Goal: Find specific page/section: Find specific page/section

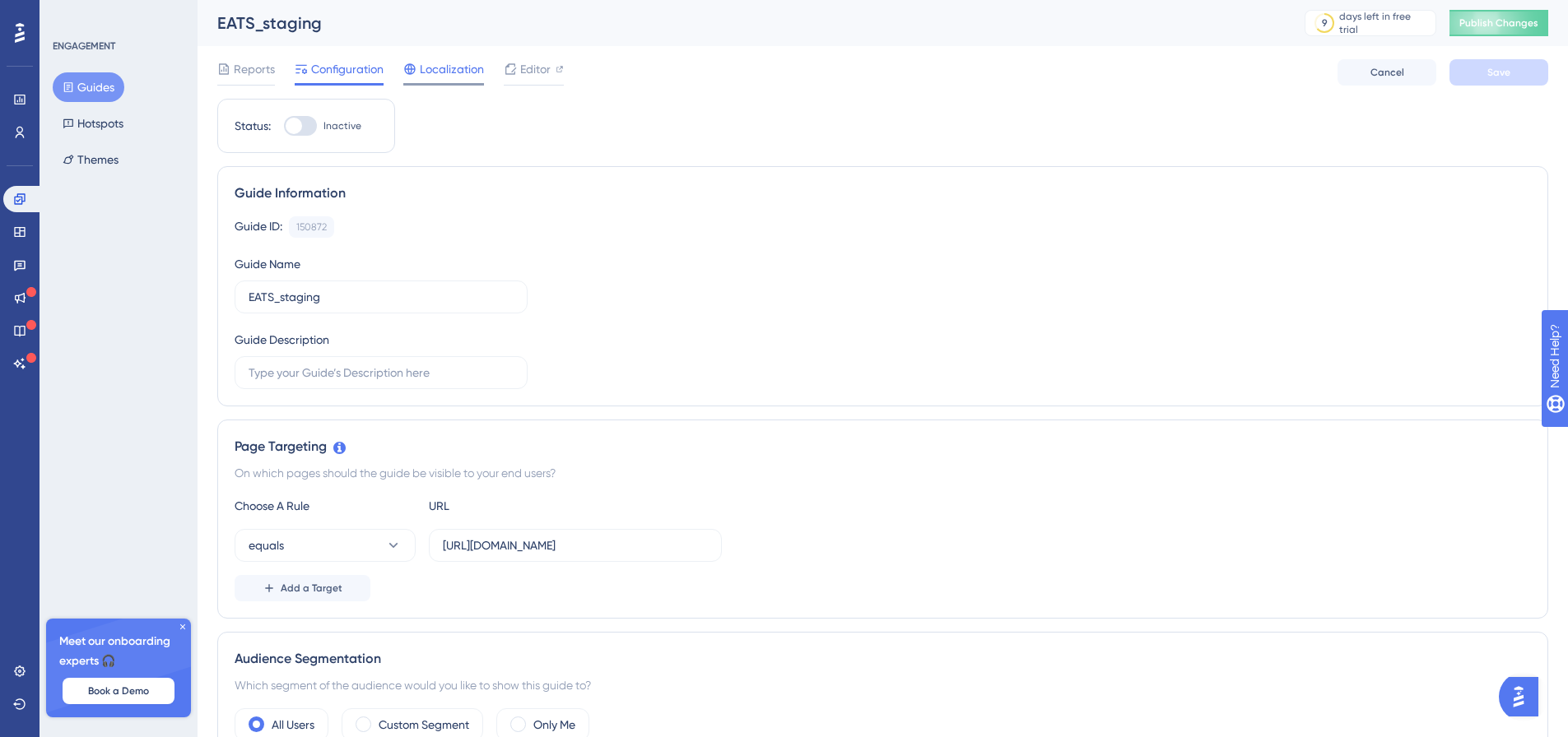
click at [461, 70] on span "Localization" at bounding box center [452, 69] width 64 height 20
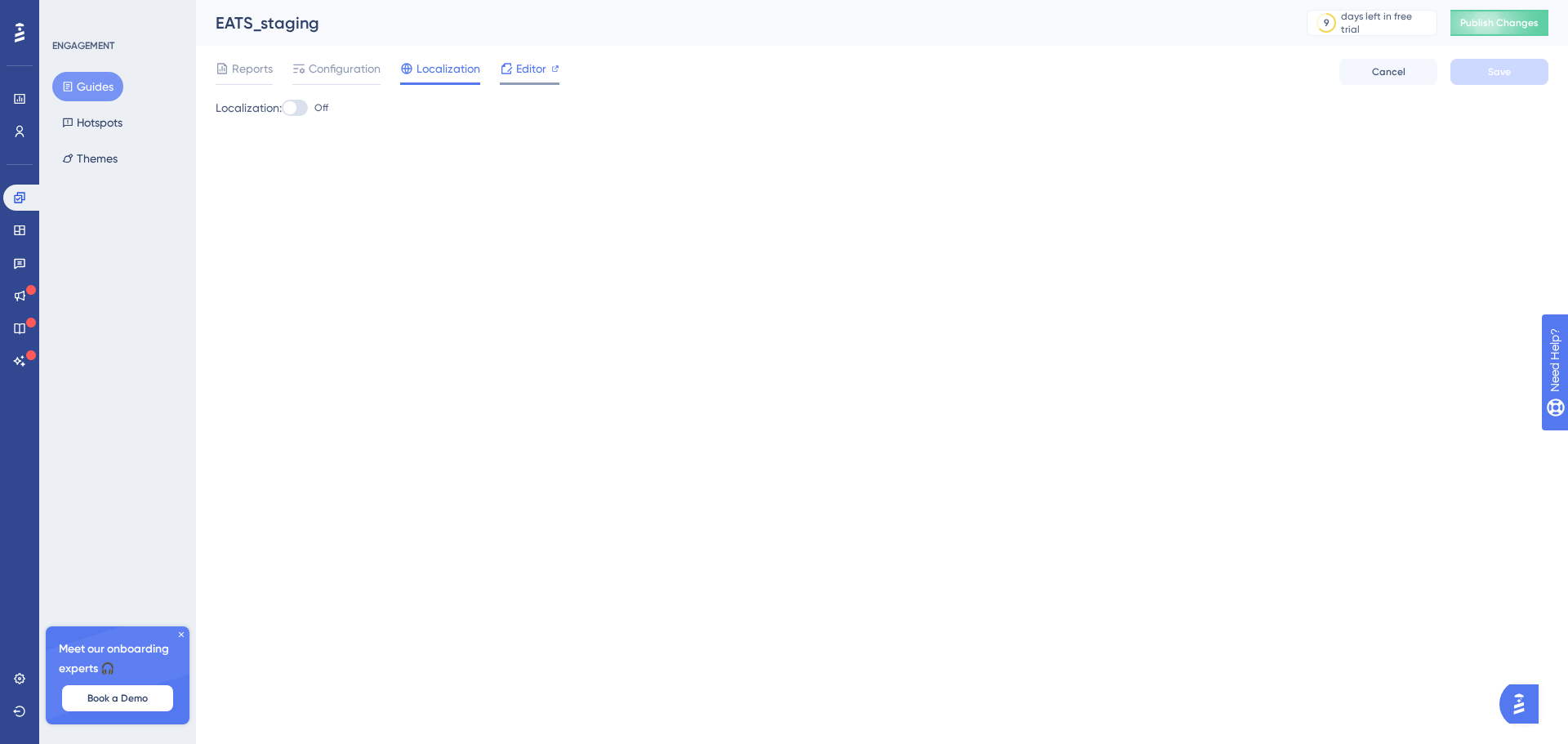
click at [518, 62] on span "Editor" at bounding box center [531, 68] width 30 height 20
